Goal: Navigation & Orientation: Locate item on page

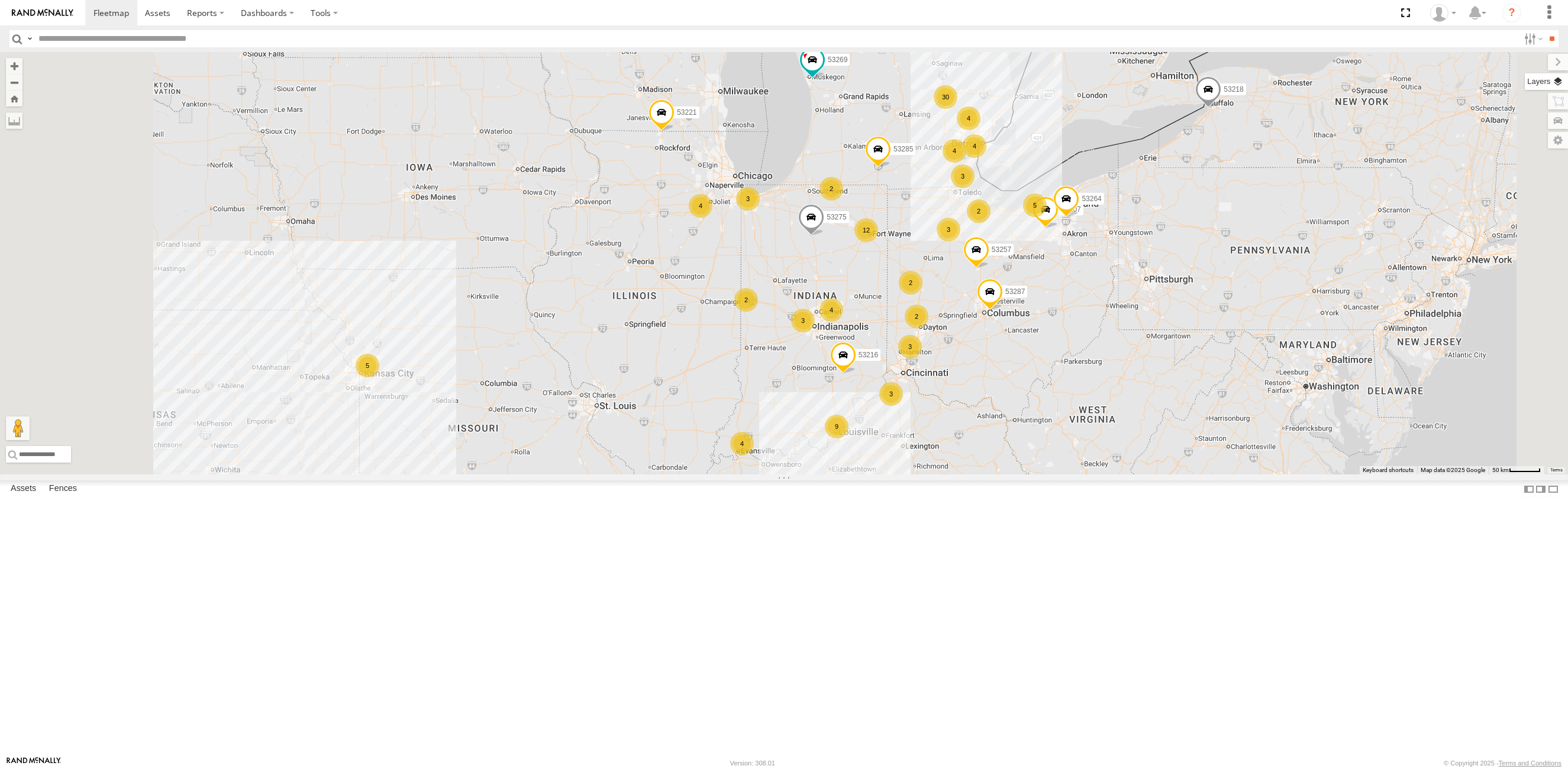
click at [1562, 81] on label at bounding box center [1546, 82] width 43 height 16
click at [0, 0] on span "Basemaps" at bounding box center [0, 0] width 0 height 0
click at [0, 0] on span "Satellite + Roadmap" at bounding box center [0, 0] width 0 height 0
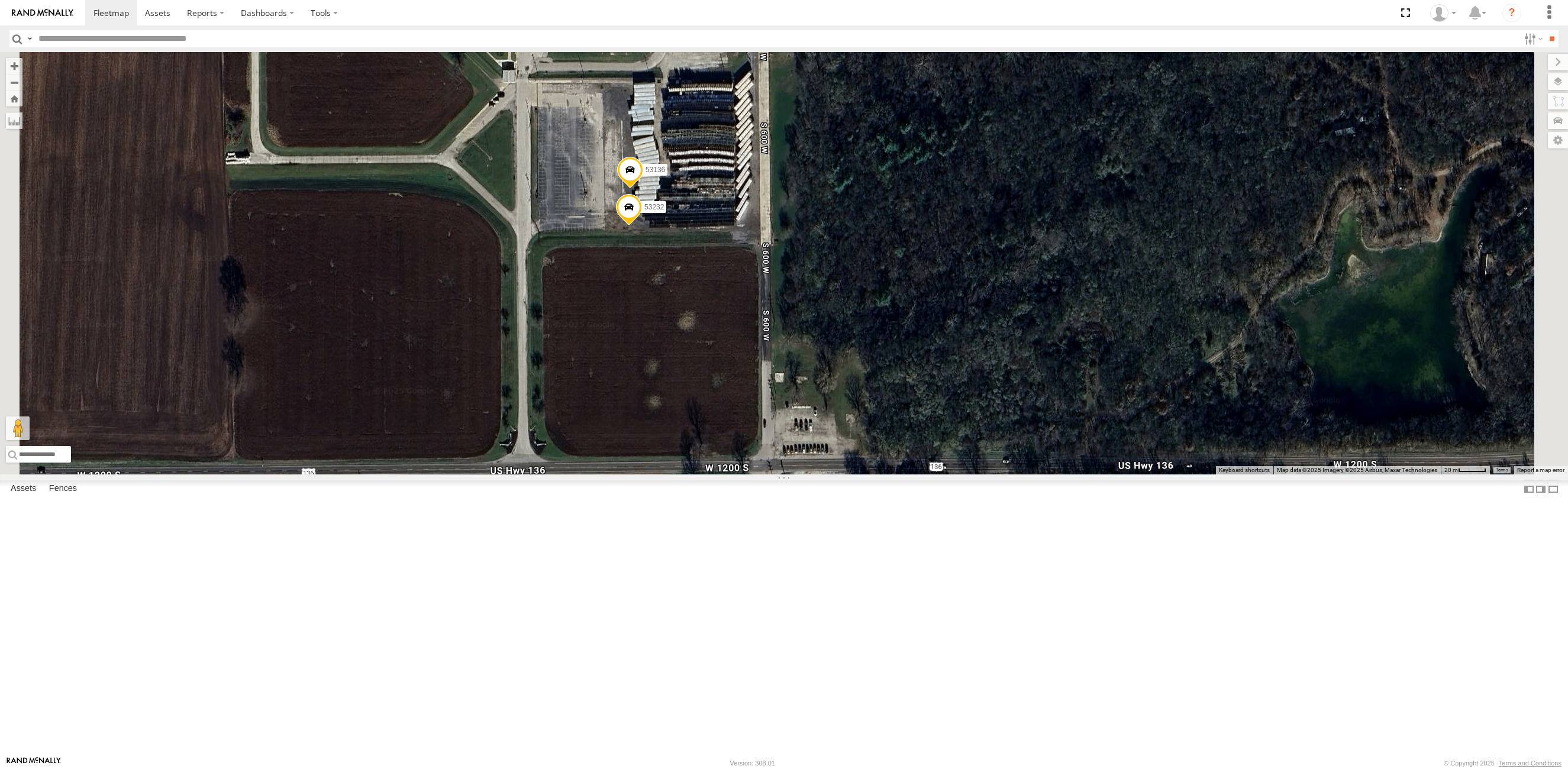
click at [643, 189] on span at bounding box center [630, 173] width 26 height 32
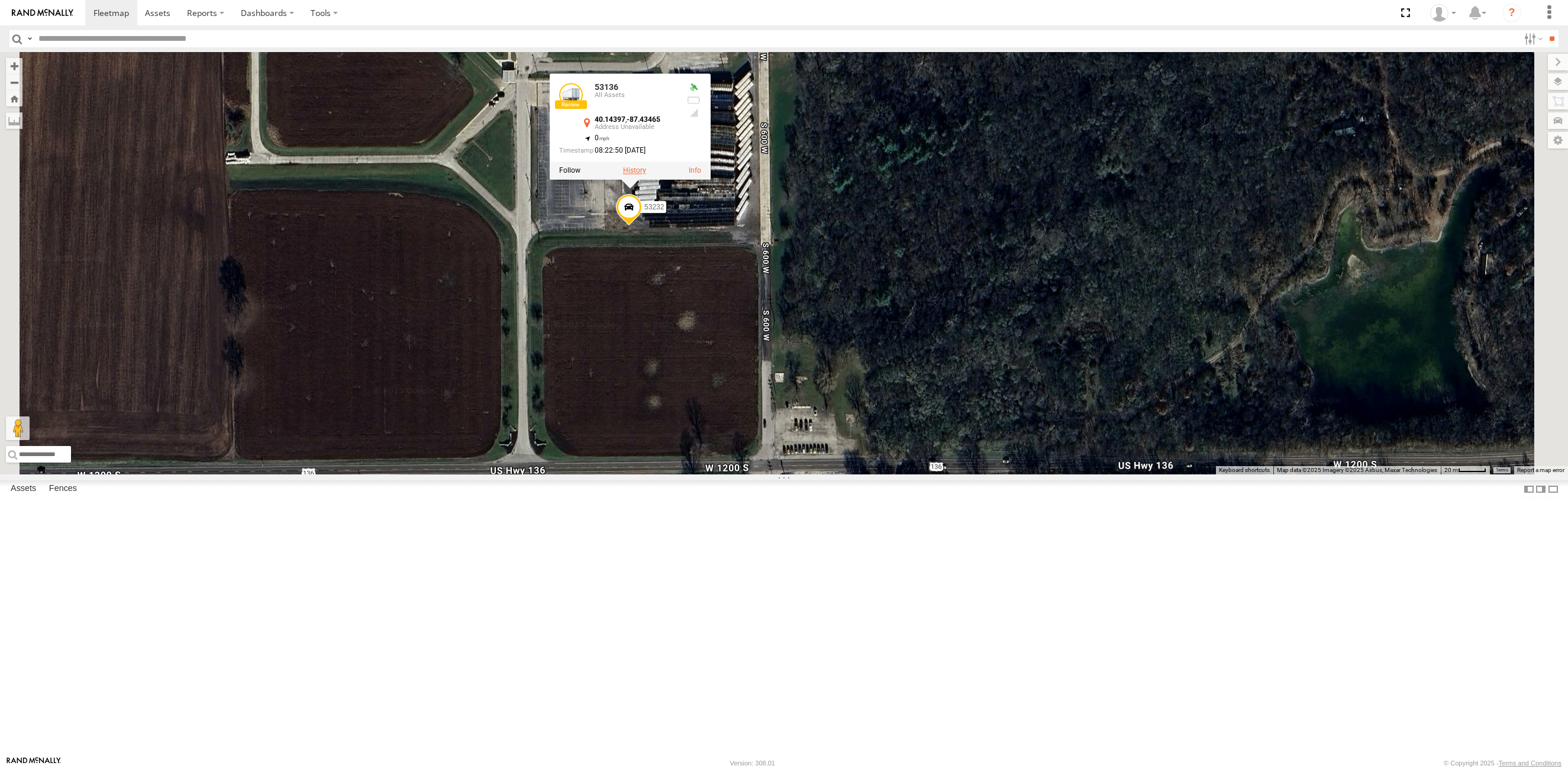
click at [646, 175] on label at bounding box center [634, 170] width 23 height 8
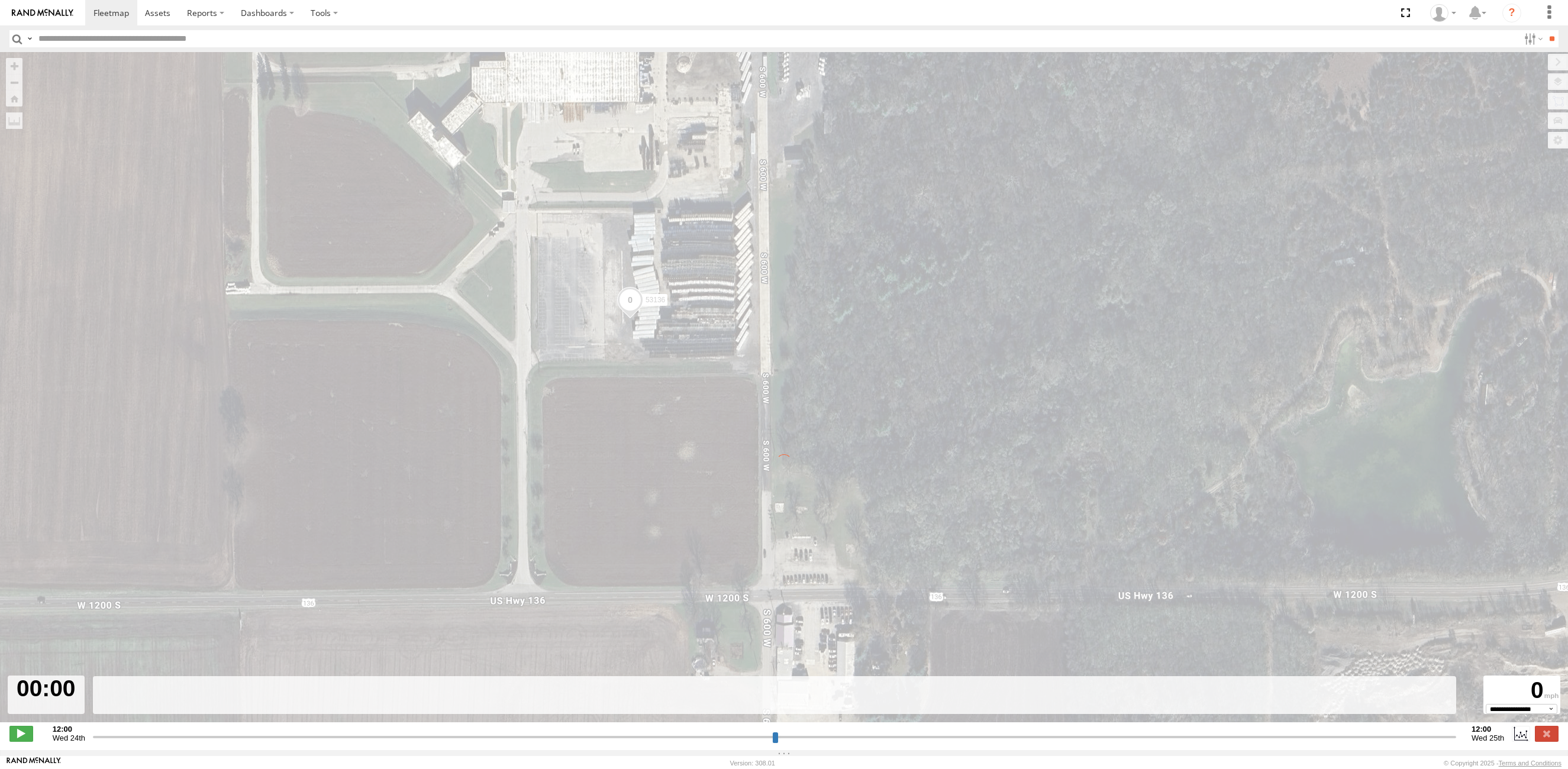
type input "**********"
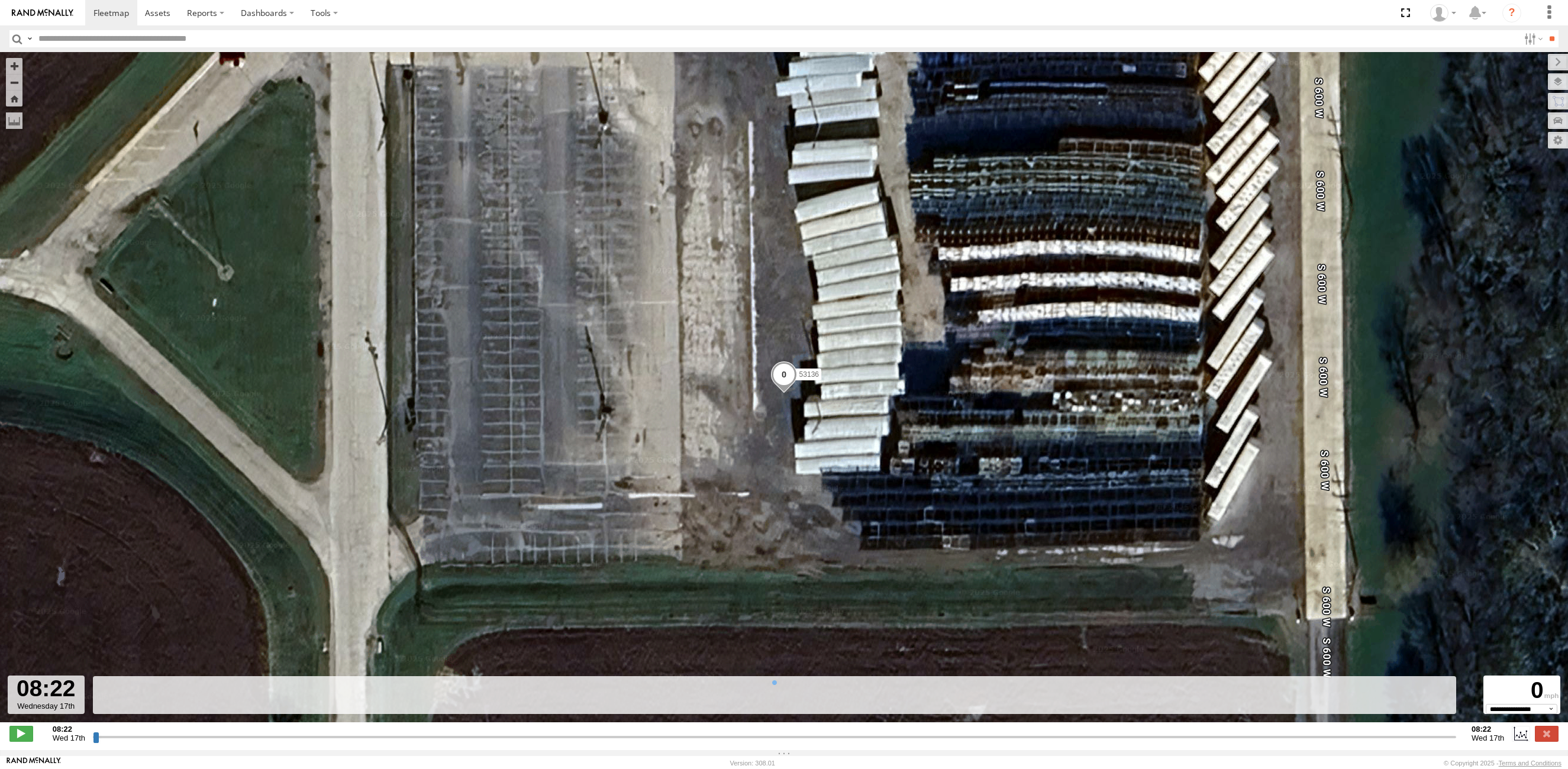
click at [15, 40] on input "button" at bounding box center [17, 38] width 15 height 17
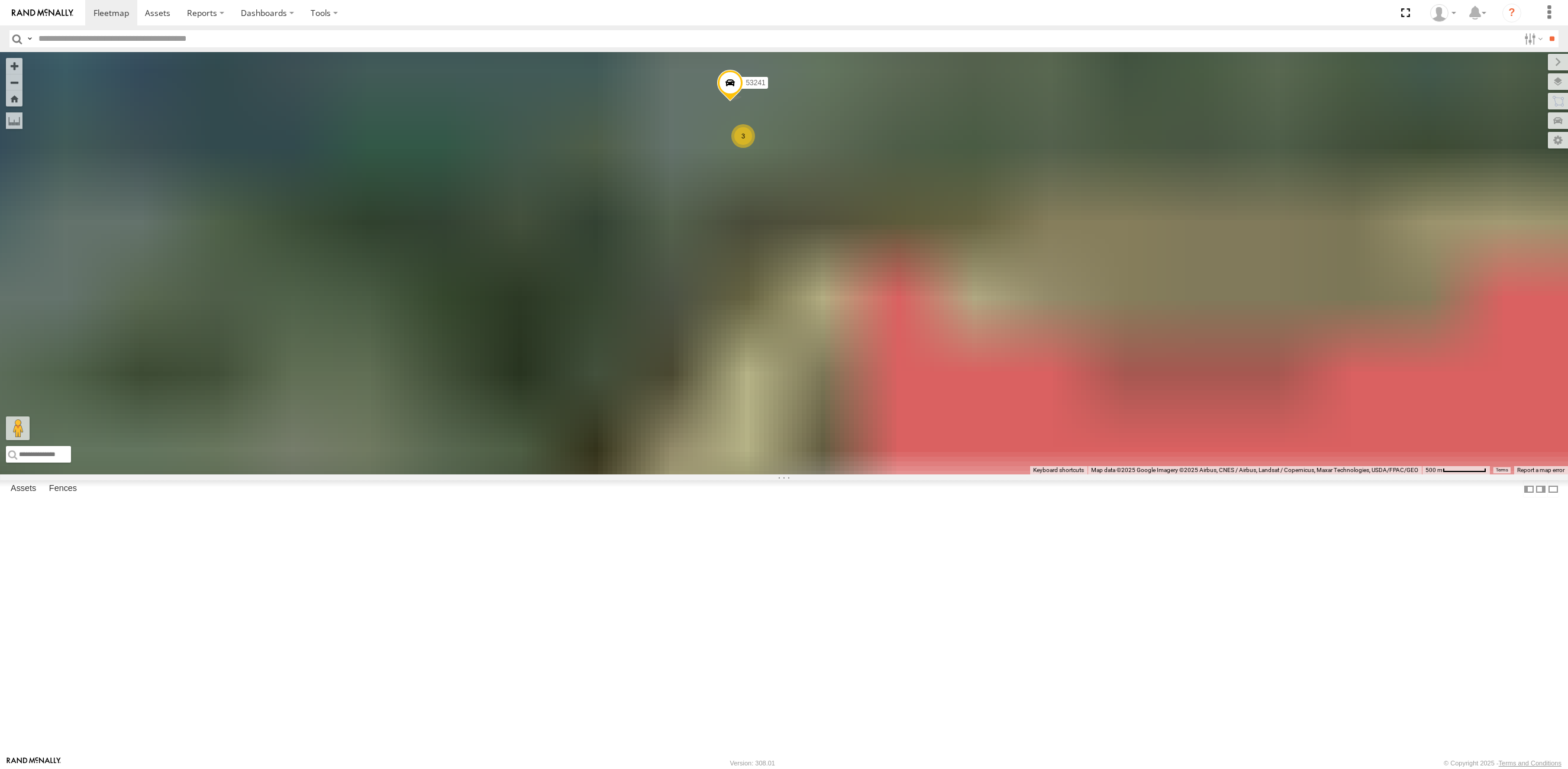
drag, startPoint x: 792, startPoint y: 193, endPoint x: 811, endPoint y: 246, distance: 56.3
click at [811, 246] on div "53216 53275 53285 53287 53207 53221 53257 53269 53218 53264 53105 53217 53253 5…" at bounding box center [784, 263] width 1568 height 422
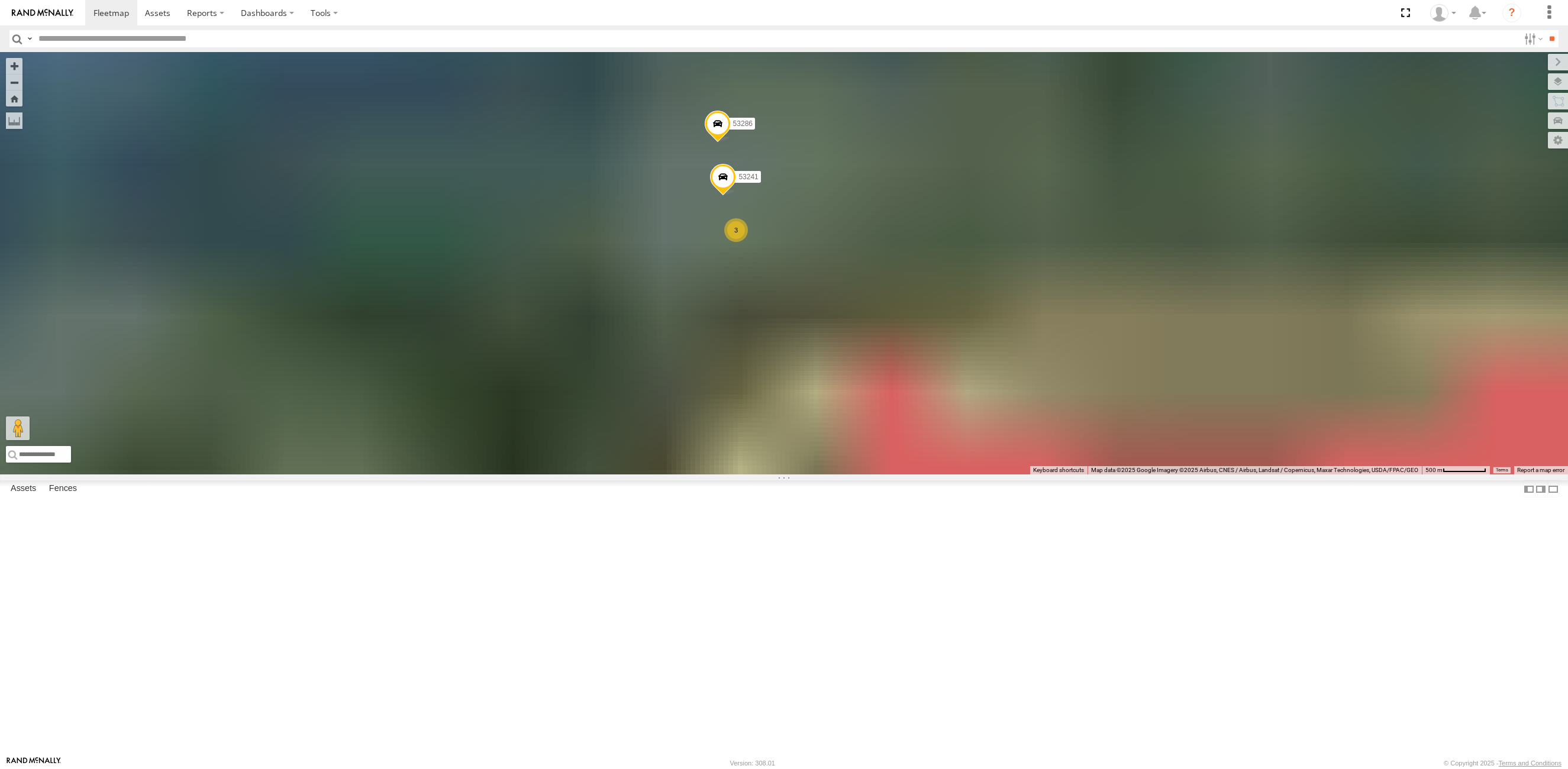
drag, startPoint x: 805, startPoint y: 275, endPoint x: 799, endPoint y: 356, distance: 81.2
click at [799, 356] on div "53216 53275 53285 53287 53207 53221 53257 53269 53218 53264 53105 53217 53253 5…" at bounding box center [784, 263] width 1568 height 422
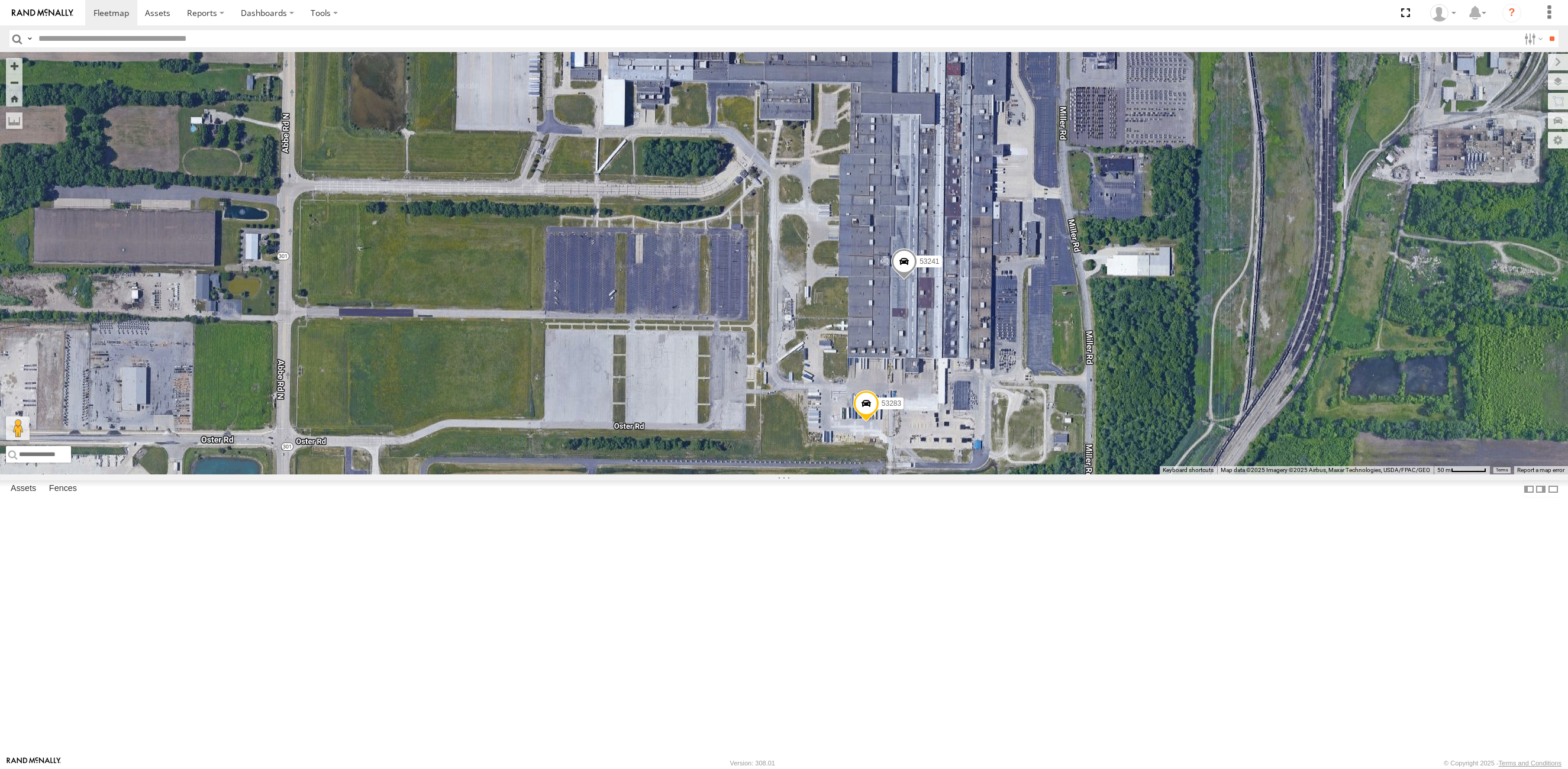
drag, startPoint x: 735, startPoint y: 350, endPoint x: 892, endPoint y: 617, distance: 309.7
click at [892, 474] on div "53270 53283 53241 53235" at bounding box center [784, 263] width 1568 height 422
